Goal: Task Accomplishment & Management: Complete application form

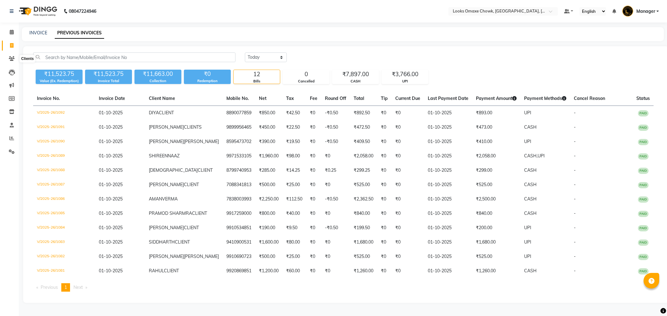
select select "[DATE]"
click at [11, 45] on icon at bounding box center [11, 45] width 3 height 5
select select "service"
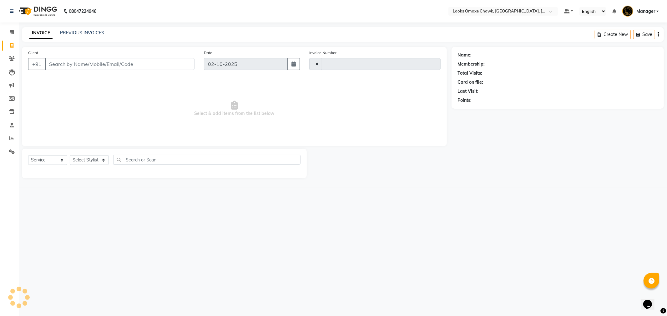
click at [98, 64] on input "Client" at bounding box center [119, 64] width 149 height 12
type input "1093"
select select "8121"
type input "7404164357"
click at [174, 68] on button "Add Client" at bounding box center [178, 64] width 32 height 12
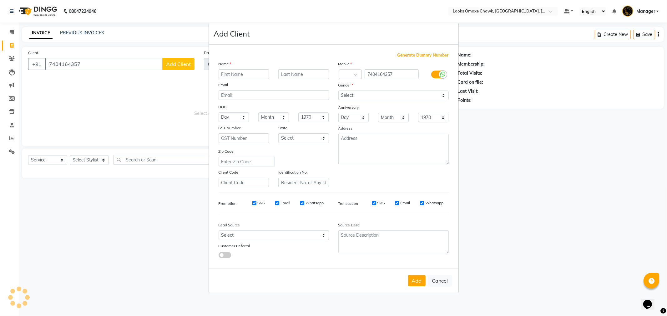
click at [246, 74] on input "text" at bounding box center [243, 74] width 51 height 10
type input "PARAS"
click at [304, 71] on input "text" at bounding box center [303, 74] width 51 height 10
type input "CLIENT"
drag, startPoint x: 366, startPoint y: 94, endPoint x: 365, endPoint y: 99, distance: 4.8
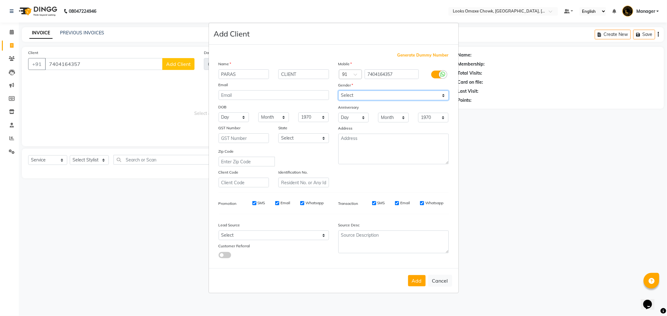
click at [366, 94] on select "Select [DEMOGRAPHIC_DATA] [DEMOGRAPHIC_DATA] Other Prefer Not To Say" at bounding box center [393, 96] width 110 height 10
select select "[DEMOGRAPHIC_DATA]"
click at [338, 91] on select "Select [DEMOGRAPHIC_DATA] [DEMOGRAPHIC_DATA] Other Prefer Not To Say" at bounding box center [393, 96] width 110 height 10
click at [298, 140] on select "Select [GEOGRAPHIC_DATA] [GEOGRAPHIC_DATA] [GEOGRAPHIC_DATA] [GEOGRAPHIC_DATA] …" at bounding box center [303, 138] width 51 height 10
select select "13"
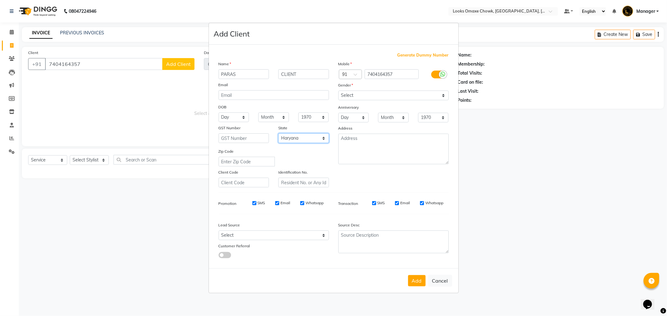
click at [278, 133] on select "Select [GEOGRAPHIC_DATA] [GEOGRAPHIC_DATA] [GEOGRAPHIC_DATA] [GEOGRAPHIC_DATA] …" at bounding box center [303, 138] width 51 height 10
click at [421, 278] on button "Add" at bounding box center [417, 280] width 18 height 11
click at [87, 161] on ngb-modal-window "Add Client Generate Dummy Number Name PARAS CLIENT Email DOB Day 01 02 03 04 05…" at bounding box center [333, 158] width 667 height 316
select select
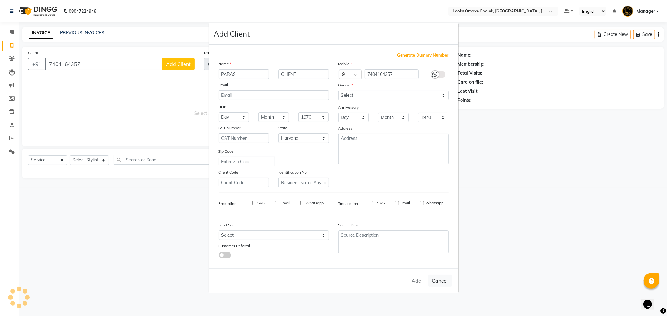
select select
select select "null"
select select
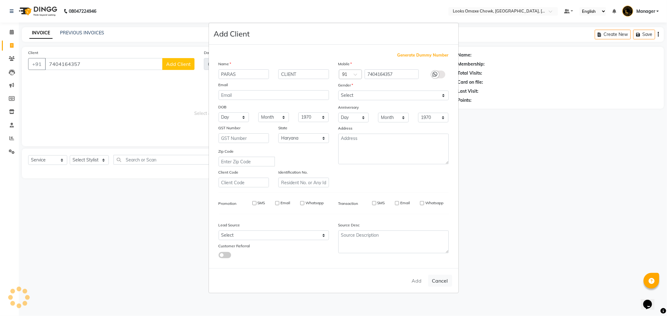
select select
checkbox input "false"
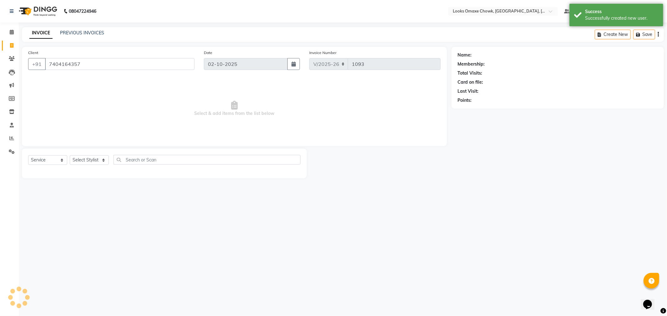
select select "1: Object"
click at [93, 162] on select "Select Stylist Aditya_mrg [PERSON_NAME] Counter_Sales Manager [PERSON_NAME] [PE…" at bounding box center [89, 160] width 39 height 10
select select "75645"
click at [70, 156] on select "Select Stylist Aditya_mrg [PERSON_NAME] Counter_Sales Manager [PERSON_NAME] [PE…" at bounding box center [89, 160] width 39 height 10
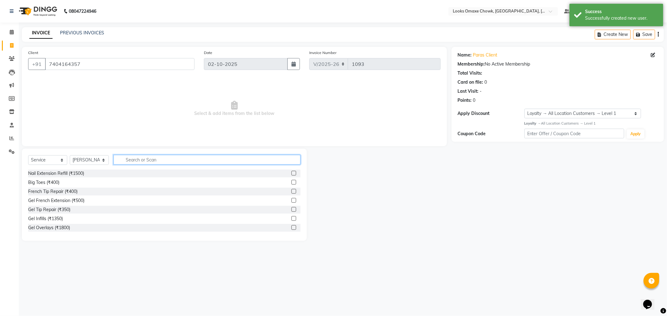
click at [129, 160] on input "text" at bounding box center [206, 160] width 187 height 10
type input "CUT"
click at [291, 181] on label at bounding box center [293, 182] width 5 height 5
click at [291, 181] on input "checkbox" at bounding box center [293, 183] width 4 height 4
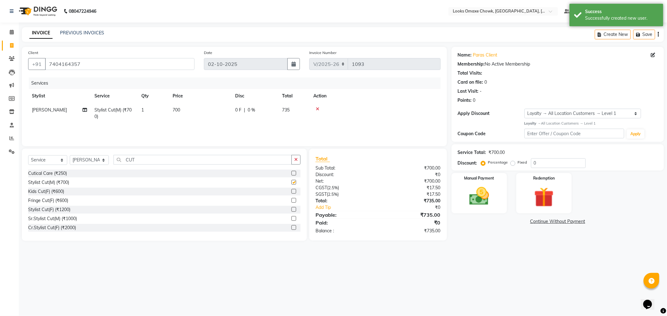
checkbox input "false"
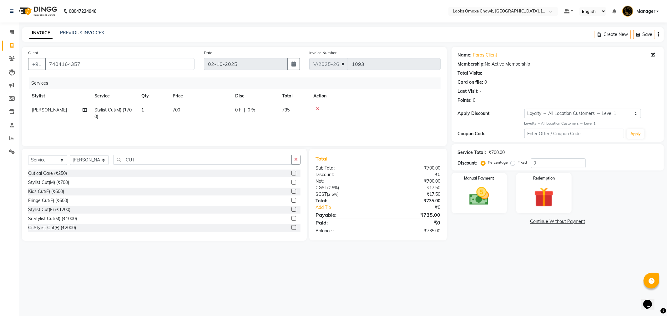
click at [194, 108] on td "700" at bounding box center [200, 113] width 63 height 21
select select "75645"
drag, startPoint x: 220, startPoint y: 111, endPoint x: 135, endPoint y: 119, distance: 84.8
click at [137, 119] on tr "Aditya_mrg [PERSON_NAME] Counter_Sales Manager [PERSON_NAME] [PERSON_NAME] [PER…" at bounding box center [234, 115] width 412 height 24
type input "500"
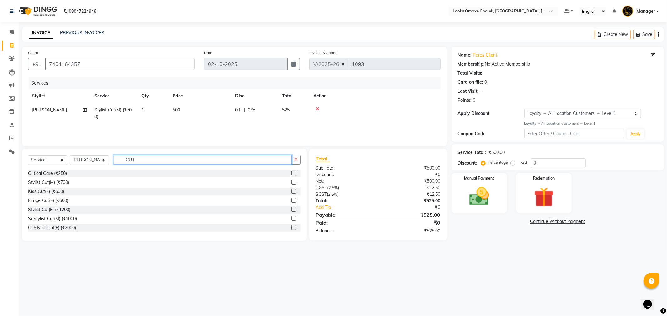
drag, startPoint x: 145, startPoint y: 159, endPoint x: 92, endPoint y: 167, distance: 53.3
click at [92, 167] on div "Select Service Product Membership Package Voucher Prepaid Gift Card Select Styl…" at bounding box center [164, 162] width 272 height 15
type input "BEARD"
click at [292, 182] on label at bounding box center [293, 182] width 5 height 5
click at [292, 182] on input "checkbox" at bounding box center [293, 183] width 4 height 4
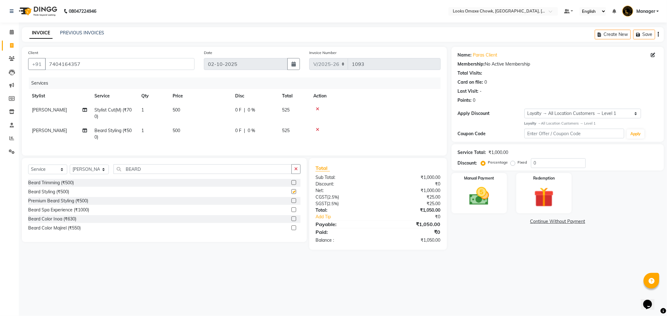
checkbox input "false"
drag, startPoint x: 198, startPoint y: 138, endPoint x: 200, endPoint y: 130, distance: 9.2
click at [198, 135] on td "500" at bounding box center [200, 134] width 63 height 21
select select "75645"
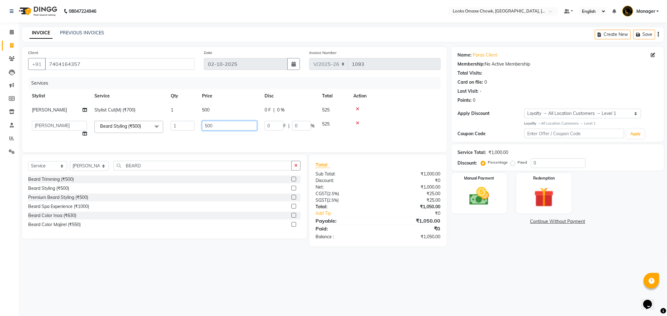
drag, startPoint x: 217, startPoint y: 124, endPoint x: 99, endPoint y: 112, distance: 118.7
click at [99, 113] on tbody "[PERSON_NAME] Cut(M) (₹700) 1 500 0 F | 0 % 525 Aditya_mrg [PERSON_NAME] Counte…" at bounding box center [234, 122] width 412 height 38
type input "300"
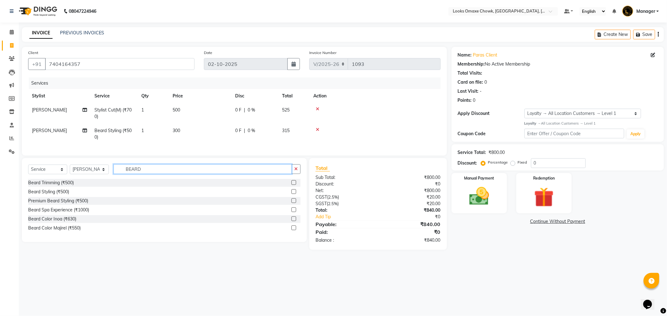
click at [147, 170] on input "BEARD" at bounding box center [202, 169] width 178 height 10
type input "BEARD"
click at [294, 221] on label at bounding box center [293, 219] width 5 height 5
click at [294, 221] on input "checkbox" at bounding box center [293, 219] width 4 height 4
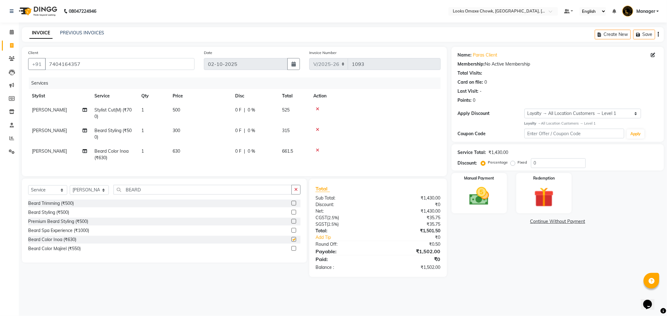
checkbox input "false"
click at [182, 150] on td "630" at bounding box center [200, 154] width 63 height 21
select select "75645"
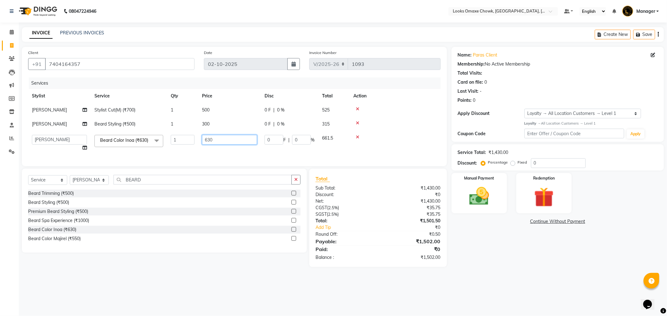
drag, startPoint x: 232, startPoint y: 138, endPoint x: 0, endPoint y: 171, distance: 233.9
click at [0, 171] on app-home "08047224946 Select Location × Looks Omaxe Chowk, [GEOGRAPHIC_DATA], [GEOGRAPHIC…" at bounding box center [333, 138] width 667 height 277
type input "600"
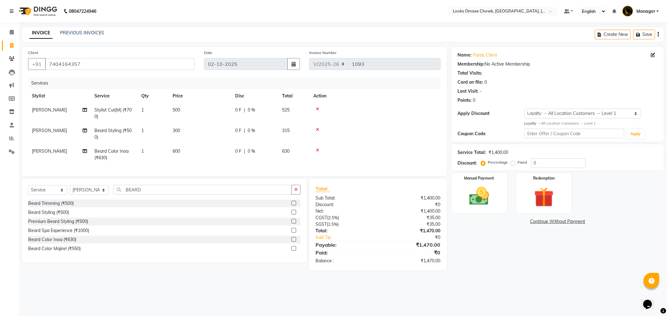
click at [167, 153] on tr "[PERSON_NAME] Color [PERSON_NAME] (₹630) 1 600 0 F | 0 % 630" at bounding box center [234, 154] width 412 height 21
drag, startPoint x: 147, startPoint y: 195, endPoint x: 16, endPoint y: 201, distance: 131.4
click at [16, 201] on app-home "08047224946 Select Location × Looks Omaxe Chowk, [GEOGRAPHIC_DATA], [GEOGRAPHIC…" at bounding box center [333, 140] width 667 height 280
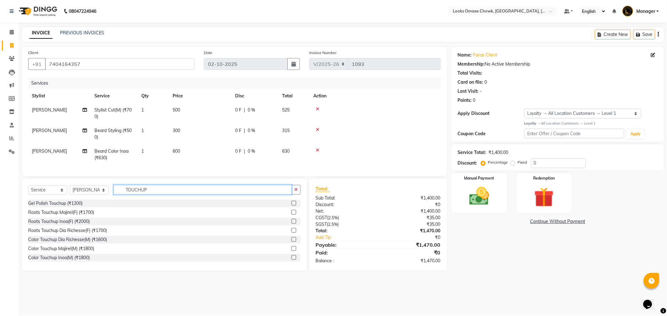
type input "TOUCHUP"
click at [291, 242] on label at bounding box center [293, 239] width 5 height 5
click at [291, 242] on input "checkbox" at bounding box center [293, 240] width 4 height 4
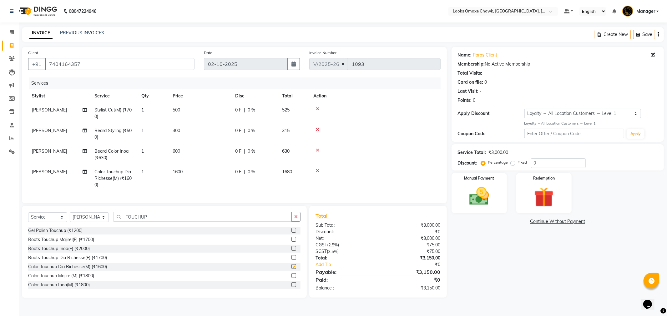
checkbox input "false"
drag, startPoint x: 190, startPoint y: 174, endPoint x: 194, endPoint y: 169, distance: 6.9
click at [191, 173] on td "1600" at bounding box center [200, 178] width 63 height 27
select select "75645"
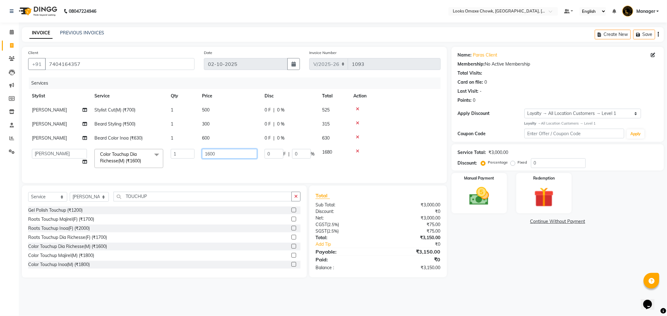
drag, startPoint x: 238, startPoint y: 151, endPoint x: 98, endPoint y: 175, distance: 141.5
click at [98, 175] on div "Services Stylist Service Qty Price Disc Total Action [PERSON_NAME] Cut(M) (₹700…" at bounding box center [234, 127] width 412 height 99
type input "1800"
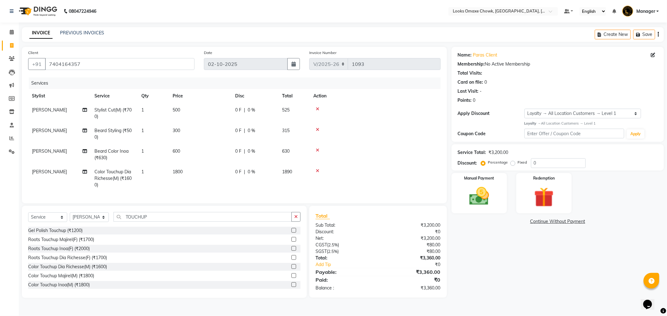
click at [211, 169] on td "1800" at bounding box center [200, 178] width 63 height 27
select select "75645"
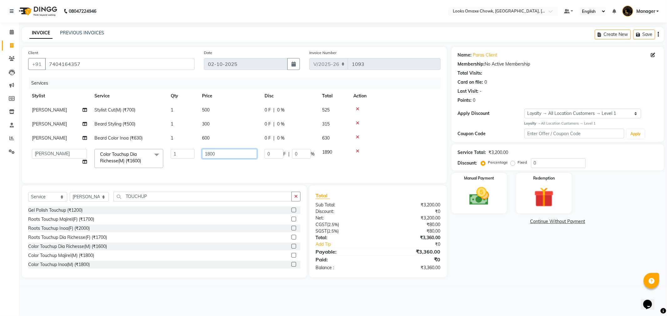
click at [222, 153] on input "1800" at bounding box center [229, 154] width 55 height 10
type input "1700"
click at [207, 168] on td "1700" at bounding box center [229, 158] width 63 height 27
select select "75645"
click at [513, 258] on div "Name: Paras Client Membership: No Active Membership Total Visits: Card on file:…" at bounding box center [559, 162] width 217 height 231
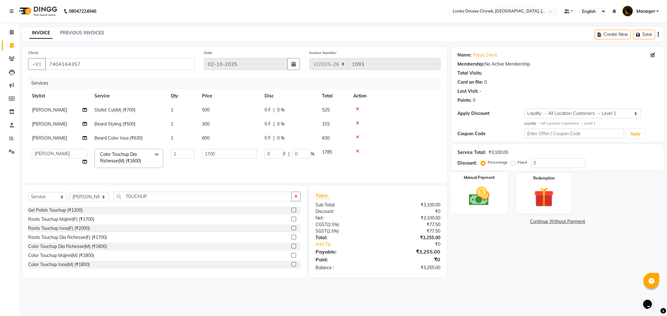
click at [496, 191] on div "Manual Payment" at bounding box center [479, 193] width 58 height 42
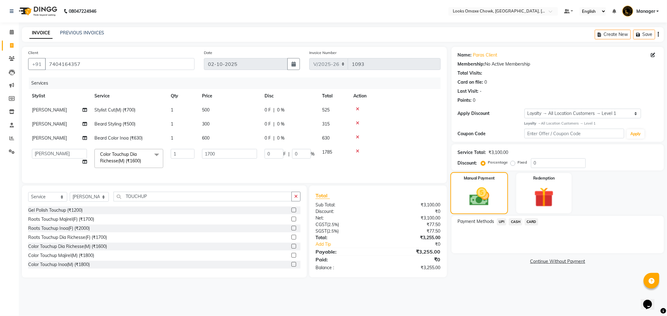
click at [489, 196] on img at bounding box center [479, 196] width 33 height 23
click at [513, 222] on span "CASH" at bounding box center [515, 221] width 13 height 7
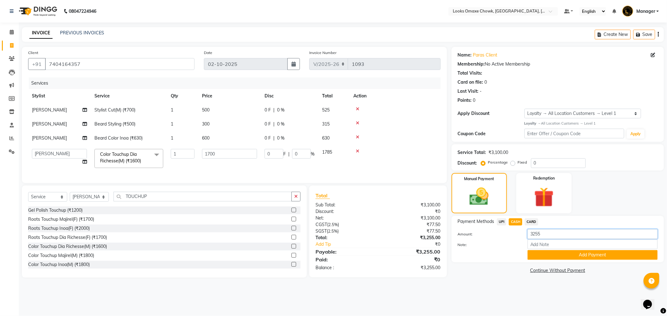
drag, startPoint x: 545, startPoint y: 238, endPoint x: 459, endPoint y: 247, distance: 86.1
click at [459, 247] on div "Amount: 3255 Note: Add Payment" at bounding box center [558, 244] width 200 height 31
type input "1500"
click at [611, 255] on button "Add Payment" at bounding box center [592, 255] width 130 height 10
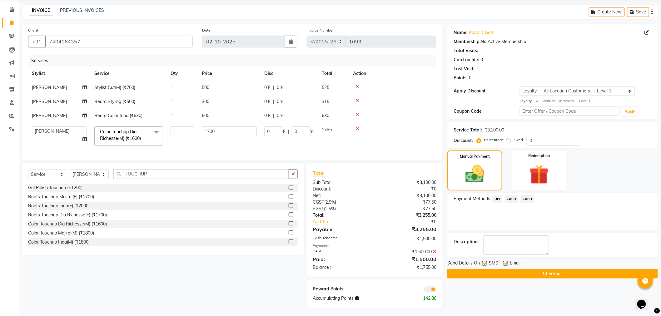
scroll to position [29, 0]
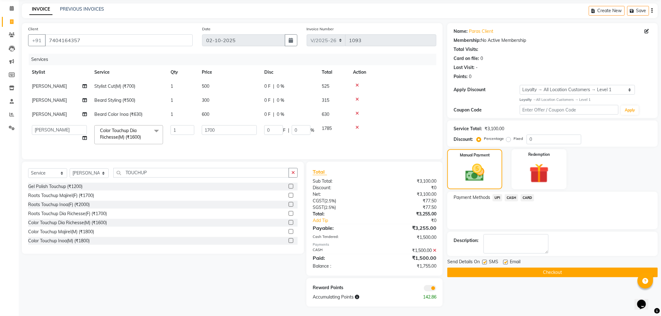
click at [498, 194] on span "UPI" at bounding box center [498, 197] width 10 height 7
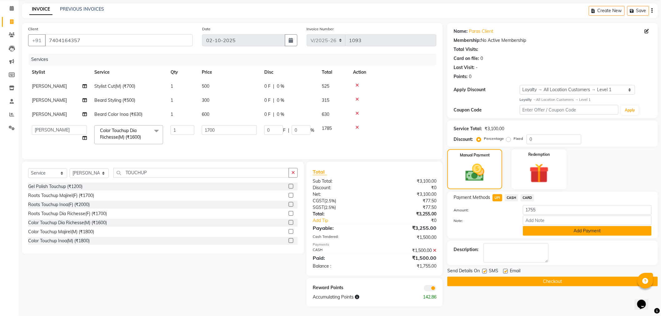
click at [547, 226] on button "Add Payment" at bounding box center [587, 231] width 129 height 10
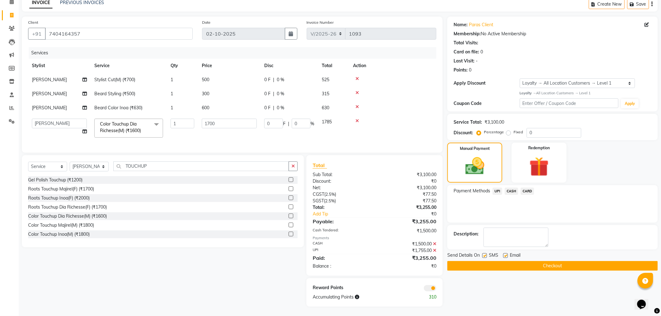
scroll to position [35, 0]
click at [649, 23] on icon at bounding box center [647, 25] width 4 height 4
select select "13"
select select "[DEMOGRAPHIC_DATA]"
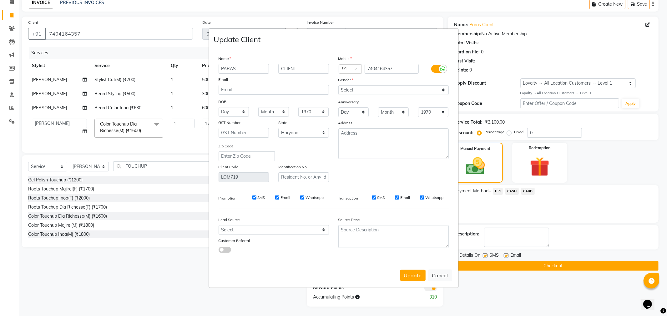
click at [648, 19] on body "08047224946 Select Location × Looks Omaxe Chowk, [GEOGRAPHIC_DATA], [GEOGRAPHIC…" at bounding box center [333, 128] width 667 height 316
drag, startPoint x: 307, startPoint y: 69, endPoint x: 149, endPoint y: 84, distance: 158.3
click at [151, 84] on ngb-modal-window "Update Client Name PARAS CLIENT Email DOB Day 01 02 03 04 05 06 07 08 09 10 11 …" at bounding box center [333, 158] width 667 height 316
type input "ARORA"
click at [411, 276] on button "Update" at bounding box center [412, 275] width 25 height 11
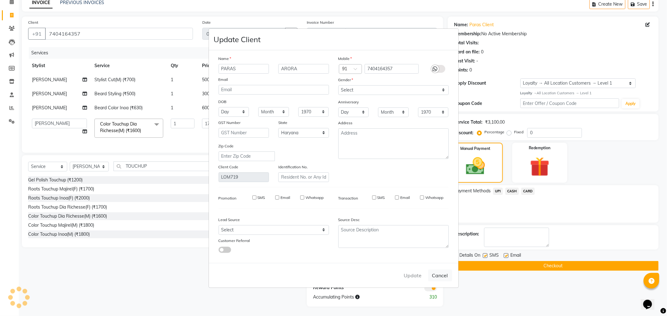
select select
select select "null"
select select
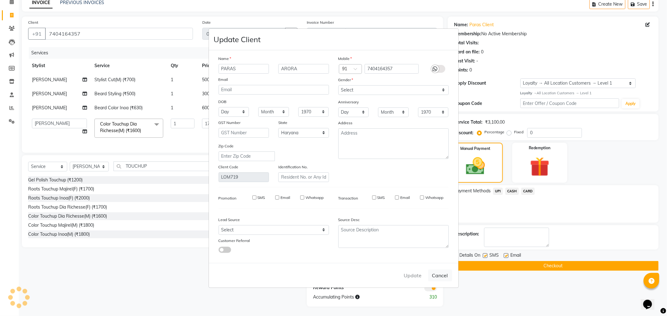
select select
checkbox input "false"
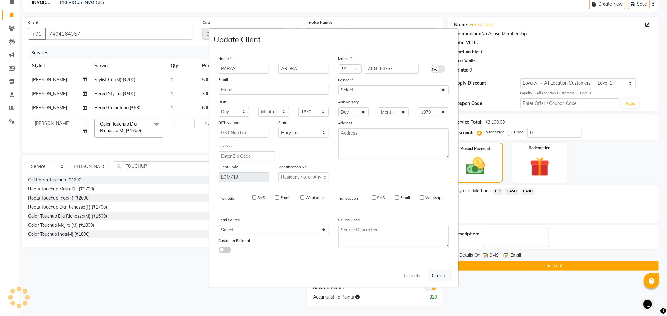
checkbox input "false"
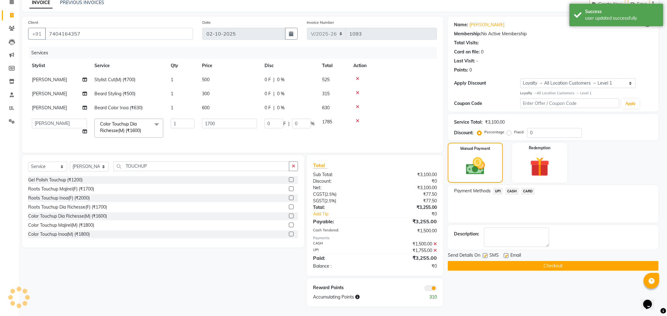
select select "1: Object"
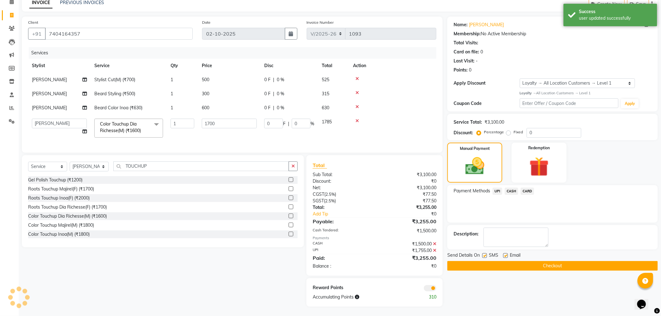
click at [546, 263] on button "Checkout" at bounding box center [553, 266] width 211 height 10
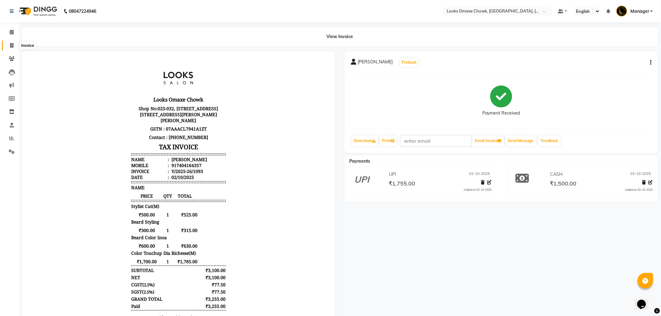
click at [14, 44] on span at bounding box center [11, 45] width 11 height 7
select select "service"
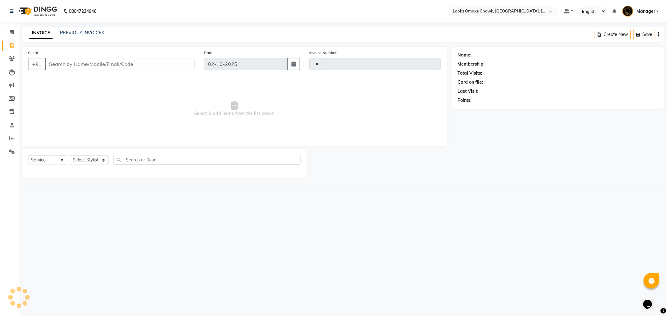
drag, startPoint x: 33, startPoint y: 46, endPoint x: 132, endPoint y: 69, distance: 102.1
click at [132, 69] on input "Client" at bounding box center [119, 64] width 149 height 12
type input "1094"
select select "8121"
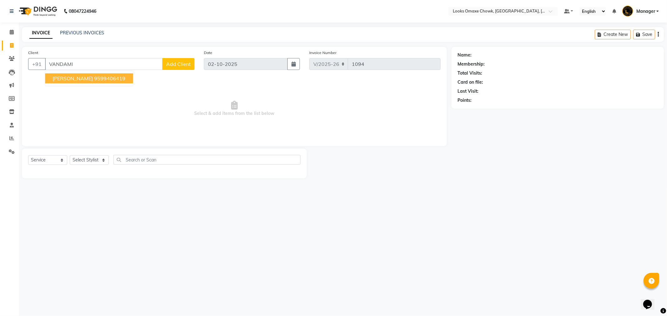
drag, startPoint x: 94, startPoint y: 78, endPoint x: 174, endPoint y: 64, distance: 80.8
click at [93, 78] on span "[PERSON_NAME]" at bounding box center [73, 78] width 40 height 6
type input "9599406419"
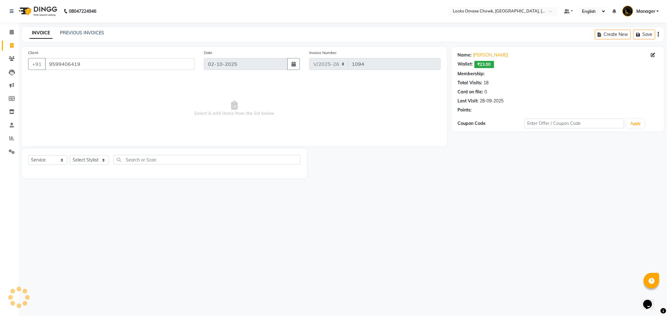
select select "1: Object"
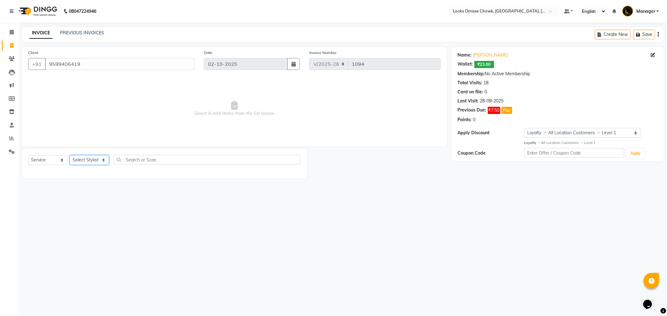
click at [89, 158] on select "Select Stylist Aditya_mrg [PERSON_NAME] Counter_Sales Manager [PERSON_NAME] [PE…" at bounding box center [89, 160] width 39 height 10
select select "93280"
click at [70, 156] on select "Select Stylist Aditya_mrg [PERSON_NAME] Counter_Sales Manager [PERSON_NAME] [PE…" at bounding box center [89, 160] width 39 height 10
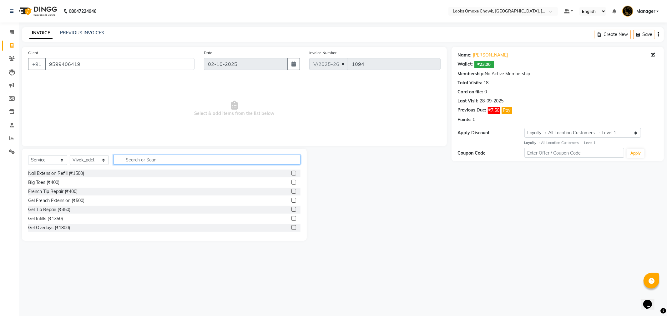
click at [143, 157] on input "text" at bounding box center [206, 160] width 187 height 10
type input "HEAD MASS"
click at [291, 210] on label at bounding box center [293, 209] width 5 height 5
click at [291, 210] on input "checkbox" at bounding box center [293, 210] width 4 height 4
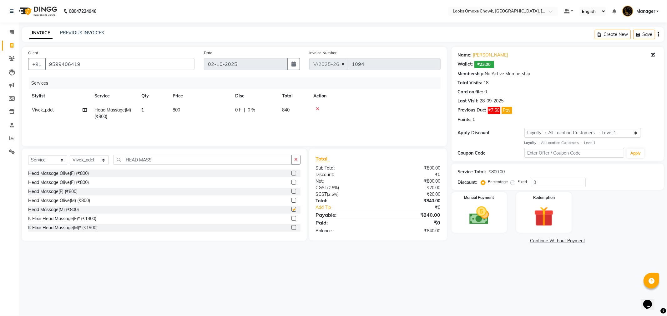
checkbox input "false"
drag, startPoint x: 183, startPoint y: 110, endPoint x: 200, endPoint y: 110, distance: 16.9
click at [183, 110] on td "800" at bounding box center [200, 113] width 63 height 21
select select "93280"
drag, startPoint x: 225, startPoint y: 111, endPoint x: 175, endPoint y: 109, distance: 50.4
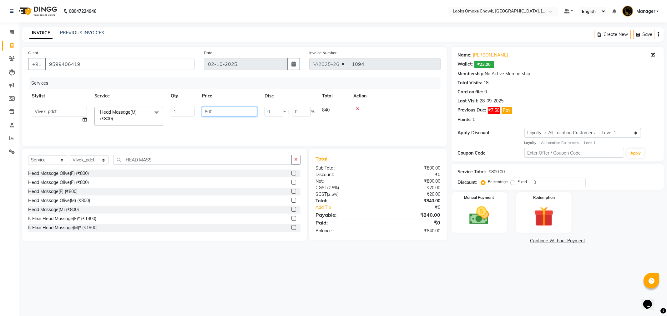
click at [185, 110] on tr "Aditya_mrg [PERSON_NAME] Counter_Sales Manager [PERSON_NAME] [PERSON_NAME] [PER…" at bounding box center [234, 116] width 412 height 27
type input "850"
drag, startPoint x: 428, startPoint y: 289, endPoint x: 461, endPoint y: 250, distance: 51.4
click at [439, 286] on div "08047224946 Select Location × Looks Omaxe Chowk, [GEOGRAPHIC_DATA], [GEOGRAPHIC…" at bounding box center [333, 158] width 667 height 316
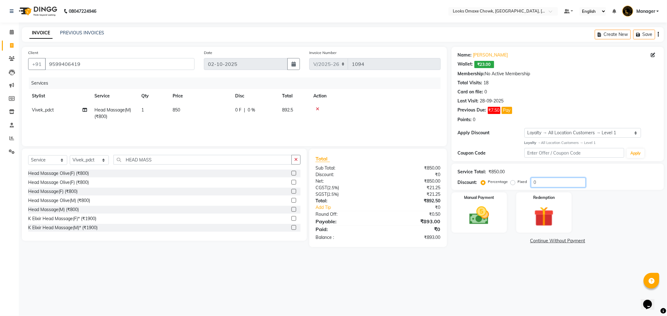
drag, startPoint x: 543, startPoint y: 185, endPoint x: 432, endPoint y: 224, distance: 117.6
click at [440, 208] on div "Client [PHONE_NUMBER] Date [DATE] Invoice Number V/2025 V/[PHONE_NUMBER] Servic…" at bounding box center [342, 147] width 651 height 200
type input "50"
click at [489, 273] on div "08047224946 Select Location × Looks Omaxe Chowk, [GEOGRAPHIC_DATA], [GEOGRAPHIC…" at bounding box center [333, 158] width 667 height 316
drag, startPoint x: 158, startPoint y: 157, endPoint x: 61, endPoint y: 151, distance: 98.0
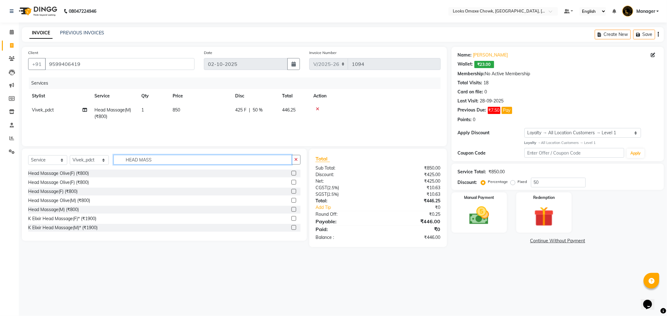
click at [61, 152] on div "Select Service Product Membership Package Voucher Prepaid Gift Card Select Styl…" at bounding box center [164, 195] width 285 height 92
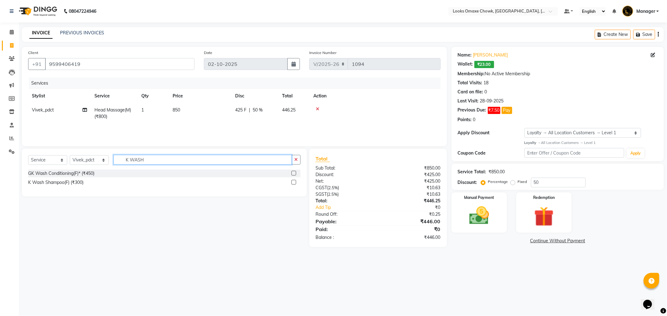
type input "K WASH"
click at [291, 182] on label at bounding box center [293, 182] width 5 height 5
click at [291, 182] on input "checkbox" at bounding box center [293, 183] width 4 height 4
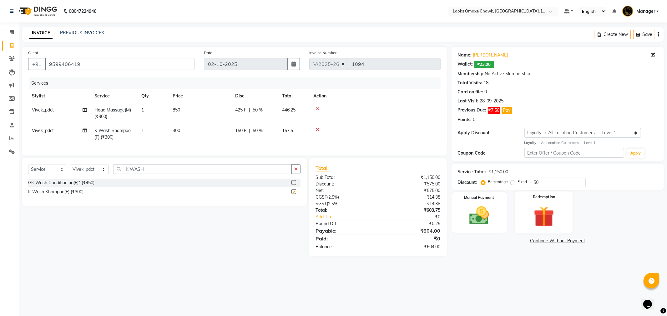
checkbox input "false"
click at [459, 219] on div "Manual Payment" at bounding box center [479, 213] width 58 height 42
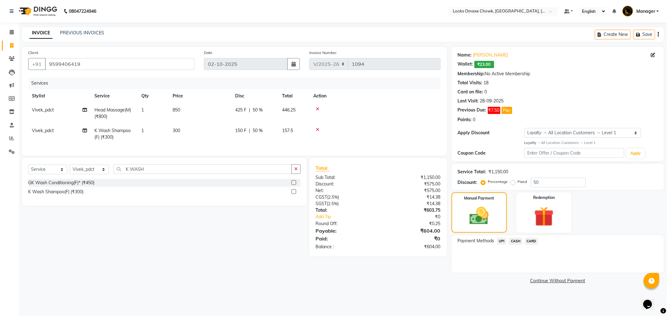
click at [517, 241] on span "CASH" at bounding box center [515, 241] width 13 height 7
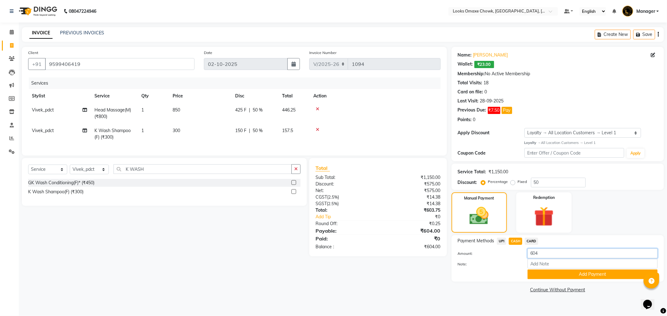
drag, startPoint x: 548, startPoint y: 253, endPoint x: 508, endPoint y: 256, distance: 40.1
click at [511, 255] on div "Amount: 604" at bounding box center [557, 254] width 209 height 11
type input "600"
click at [600, 275] on button "Add Payment" at bounding box center [592, 275] width 130 height 10
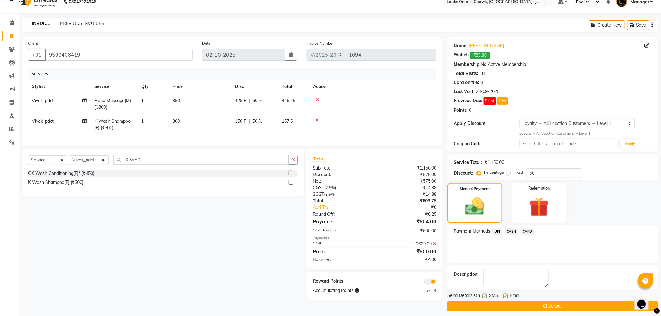
scroll to position [13, 0]
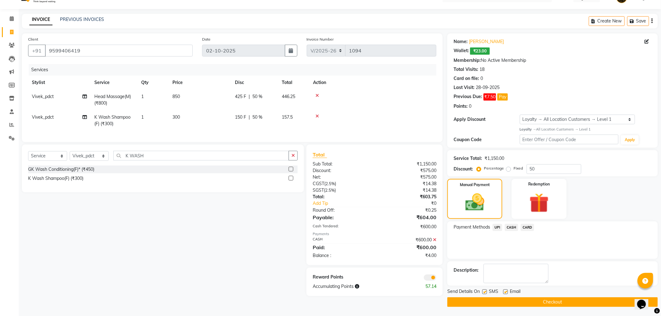
click at [428, 281] on span at bounding box center [430, 278] width 13 height 6
click at [437, 279] on input "checkbox" at bounding box center [437, 279] width 0 height 0
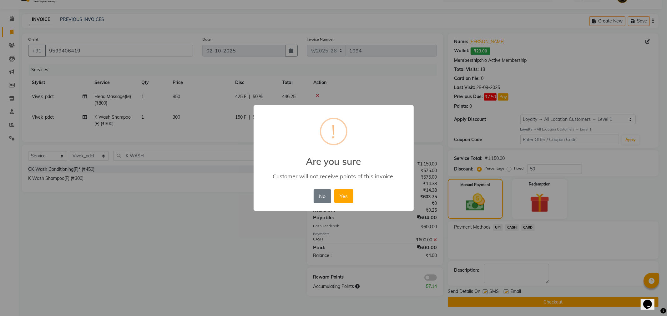
click at [345, 188] on div "No No Yes" at bounding box center [333, 196] width 43 height 17
click at [346, 194] on button "Yes" at bounding box center [343, 196] width 19 height 14
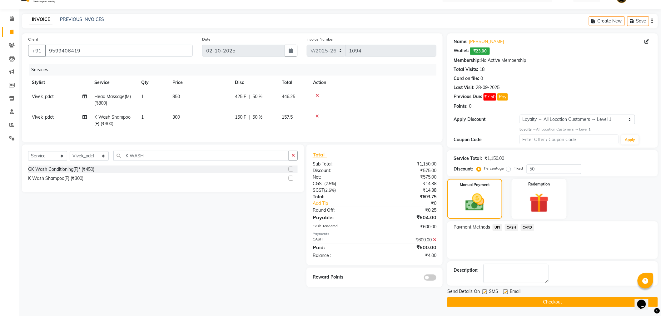
click at [486, 292] on label at bounding box center [485, 292] width 5 height 5
click at [486, 292] on input "checkbox" at bounding box center [485, 292] width 4 height 4
checkbox input "false"
click at [507, 292] on label at bounding box center [506, 292] width 5 height 5
click at [507, 292] on input "checkbox" at bounding box center [506, 292] width 4 height 4
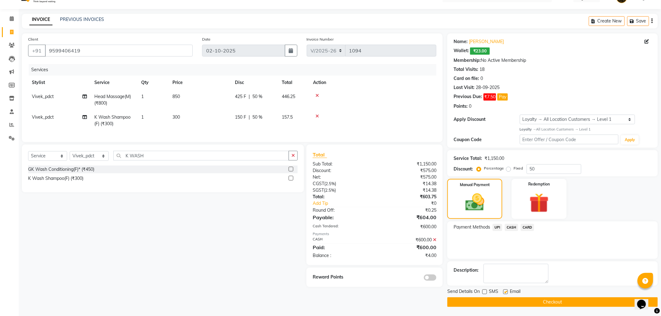
checkbox input "false"
click at [522, 304] on button "Checkout" at bounding box center [553, 303] width 211 height 10
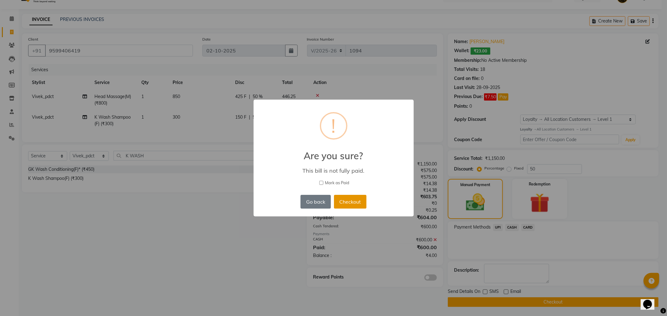
click at [351, 204] on button "Checkout" at bounding box center [350, 202] width 33 height 14
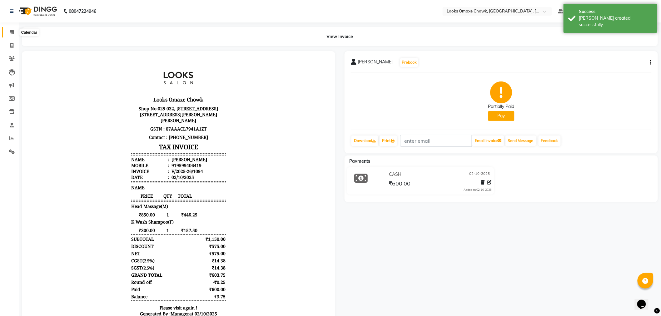
click at [10, 32] on icon at bounding box center [12, 32] width 4 height 5
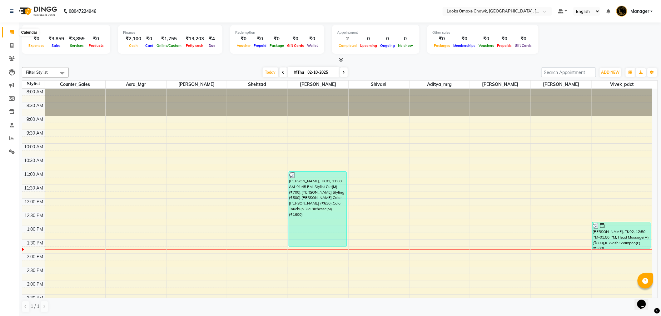
click at [14, 31] on span at bounding box center [11, 32] width 11 height 7
click at [10, 43] on icon at bounding box center [11, 45] width 3 height 5
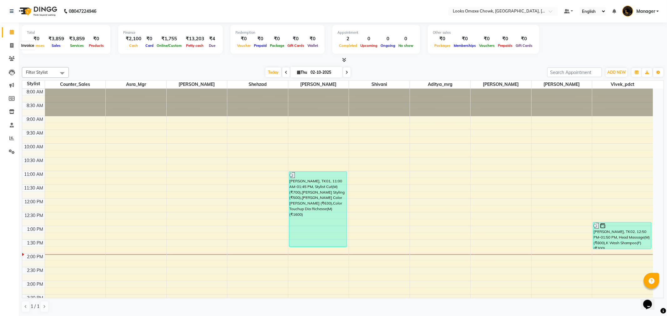
select select "8121"
select select "service"
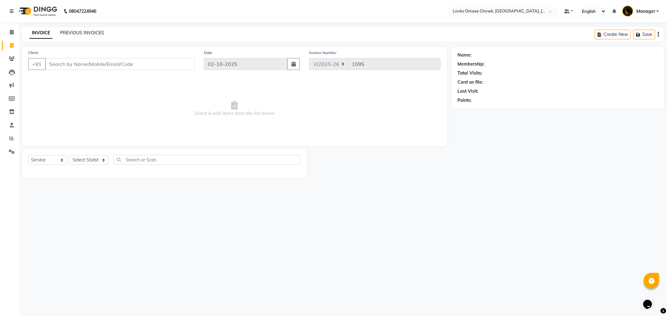
click at [83, 32] on link "PREVIOUS INVOICES" at bounding box center [82, 33] width 44 height 6
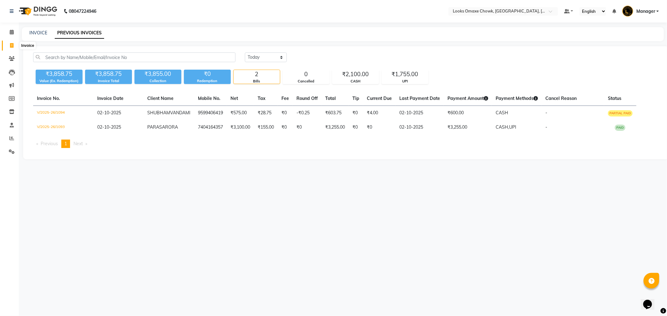
click at [13, 46] on icon at bounding box center [11, 45] width 3 height 5
select select "service"
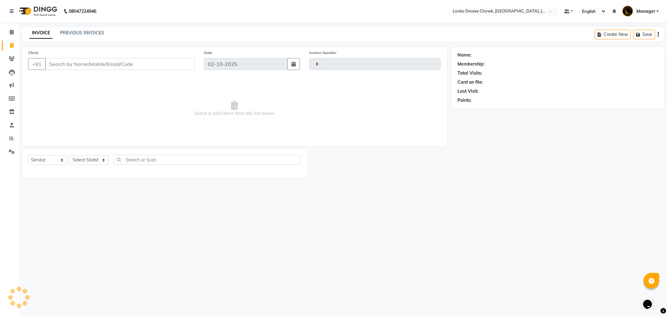
type input "1095"
select select "8121"
